Goal: Task Accomplishment & Management: Use online tool/utility

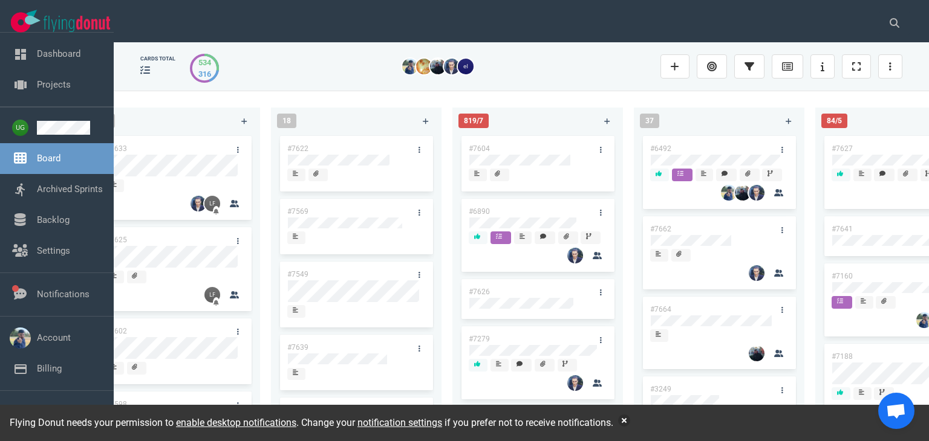
scroll to position [212, 0]
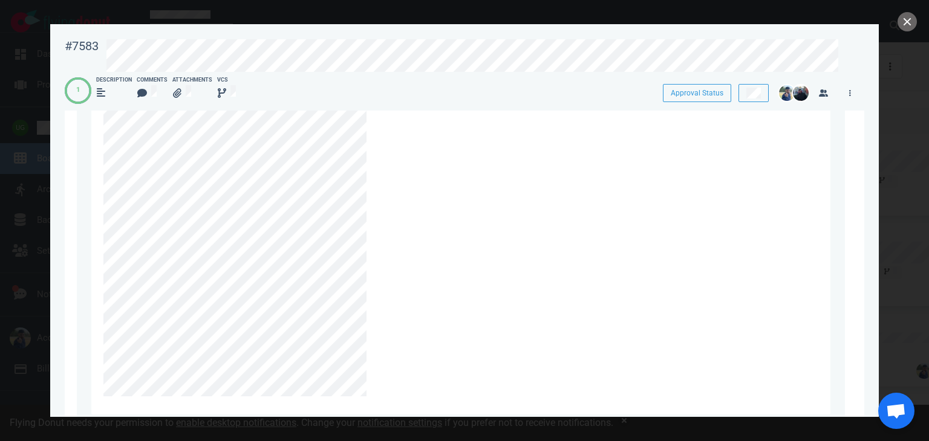
scroll to position [1339, 0]
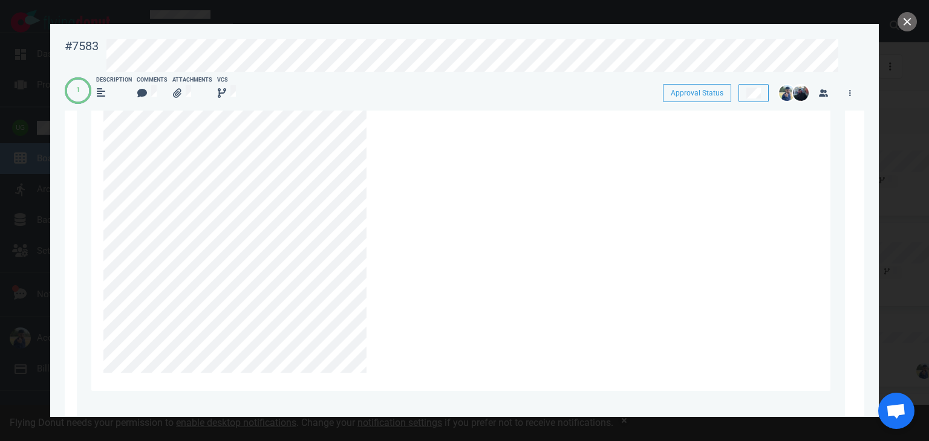
click at [599, 269] on div at bounding box center [457, 52] width 709 height 641
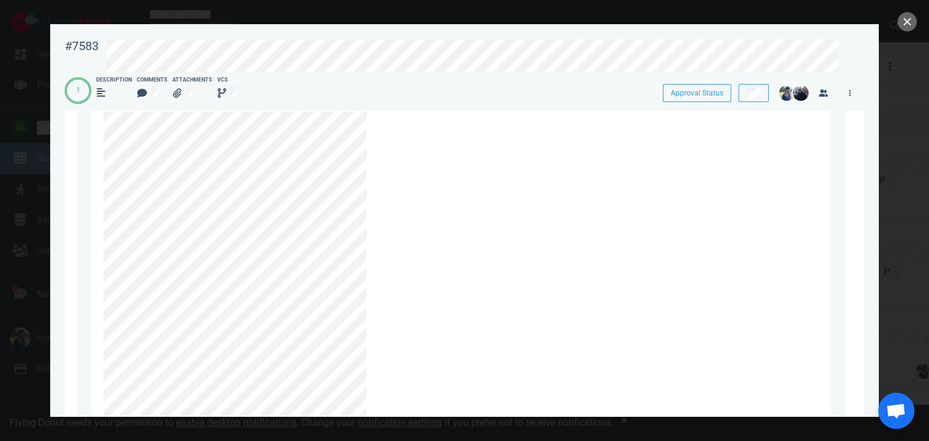
scroll to position [959, 0]
click at [77, 206] on div "a month ago [DATE] 11:20:00 Has been edited since then" at bounding box center [461, 408] width 768 height 754
click at [910, 30] on button "close" at bounding box center [906, 21] width 19 height 19
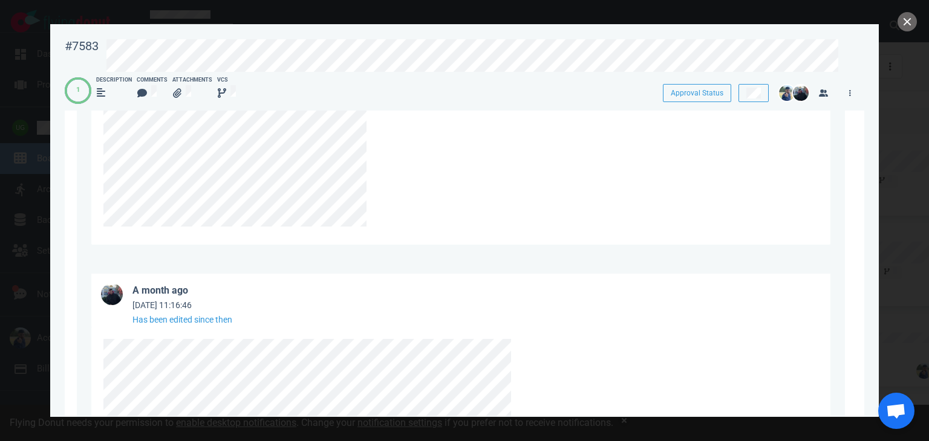
scroll to position [1485, 0]
